Goal: Task Accomplishment & Management: Manage account settings

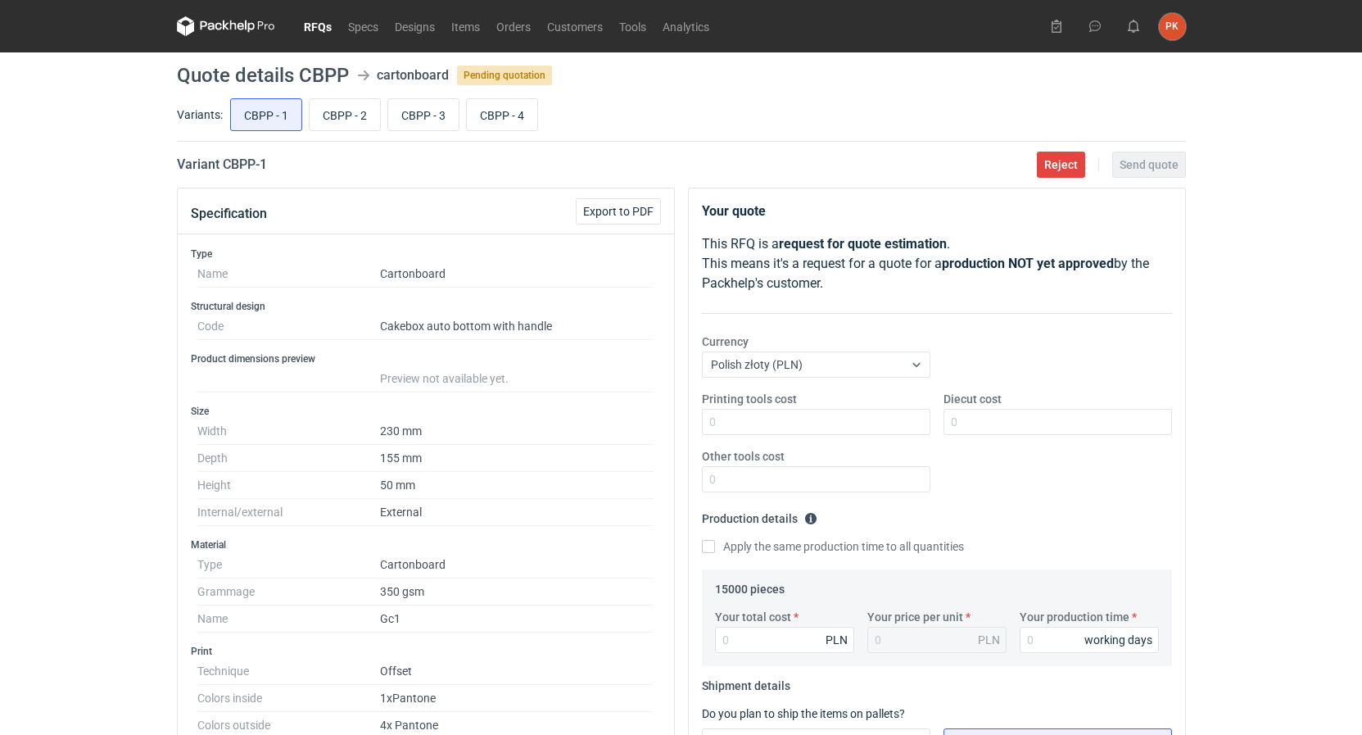
click at [328, 29] on link "RFQs" at bounding box center [318, 26] width 44 height 20
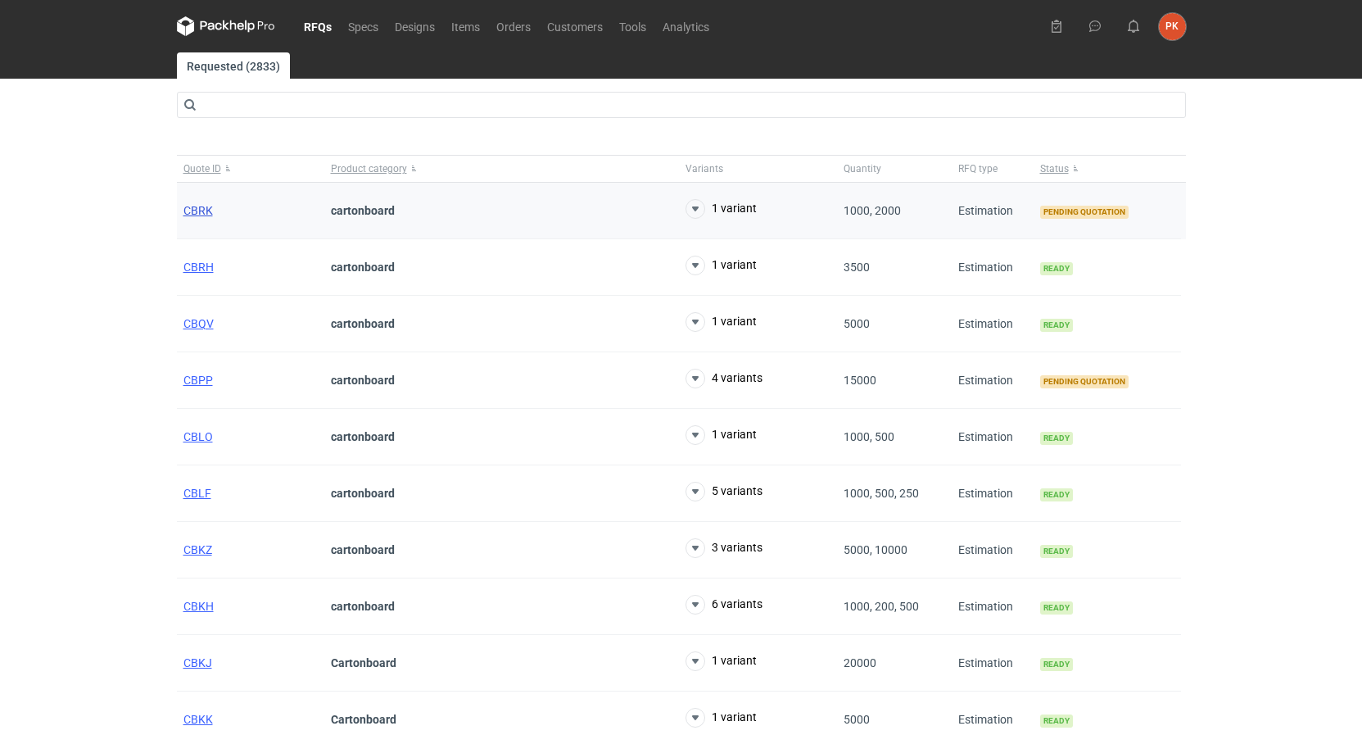
click at [205, 208] on span "CBRK" at bounding box center [198, 210] width 29 height 13
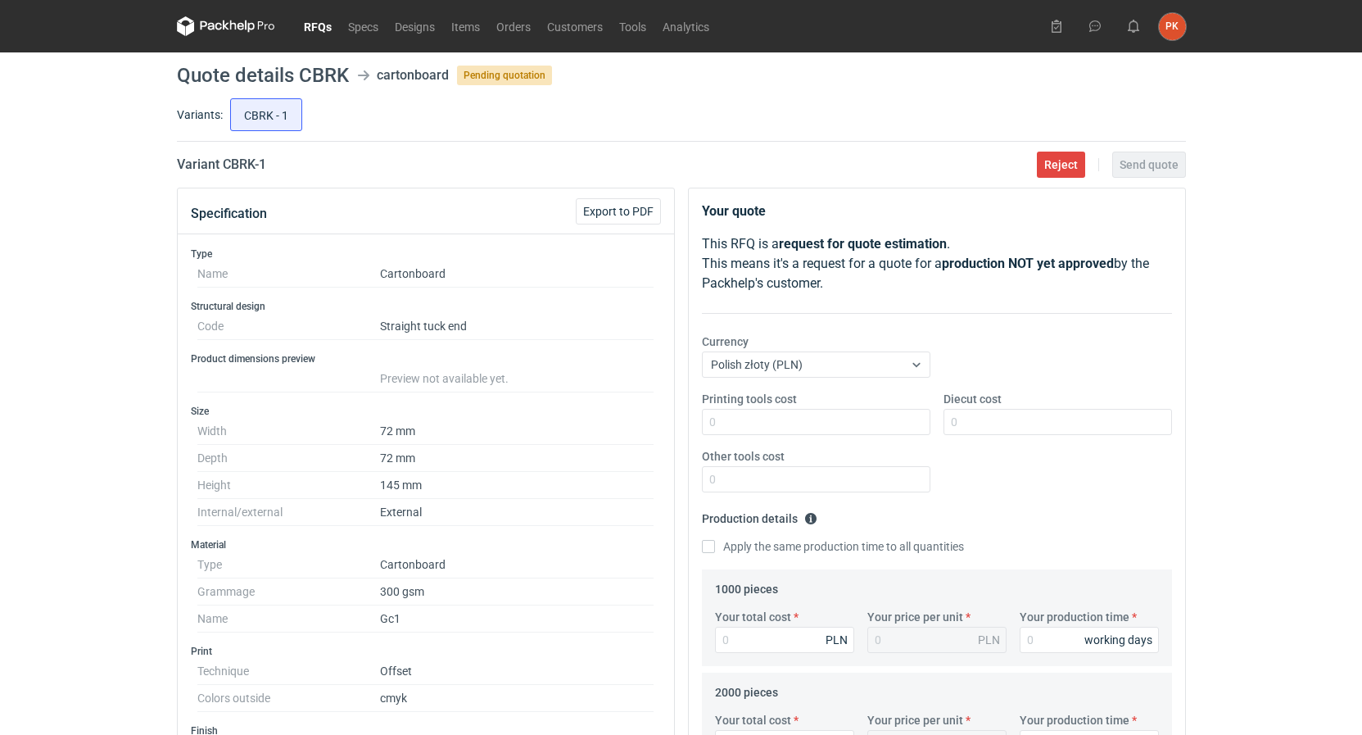
click at [310, 34] on link "RFQs" at bounding box center [318, 26] width 44 height 20
